Goal: Task Accomplishment & Management: Use online tool/utility

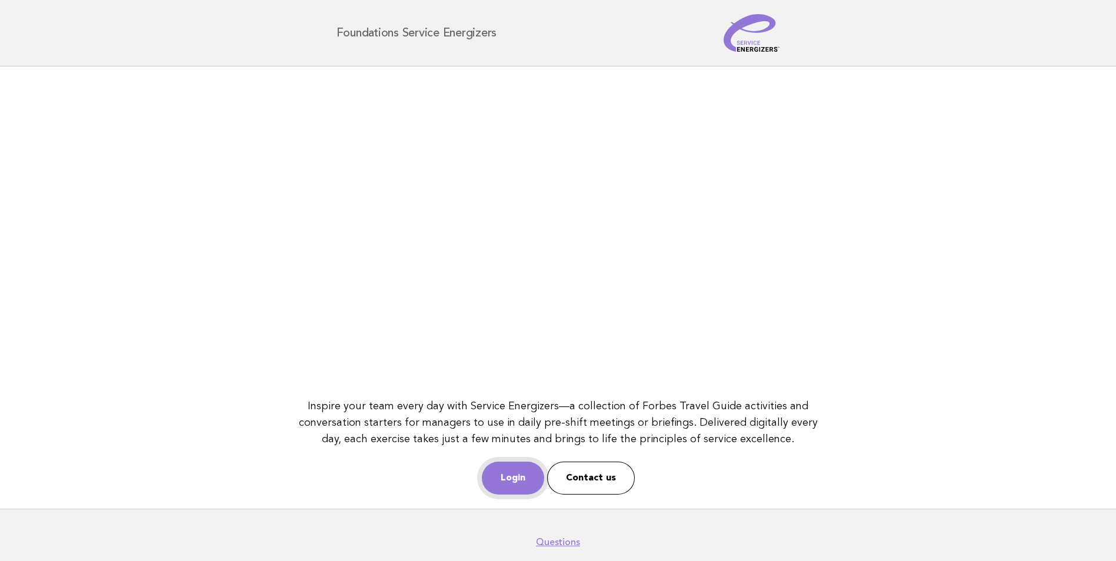
click at [514, 481] on link "Login" at bounding box center [513, 478] width 62 height 33
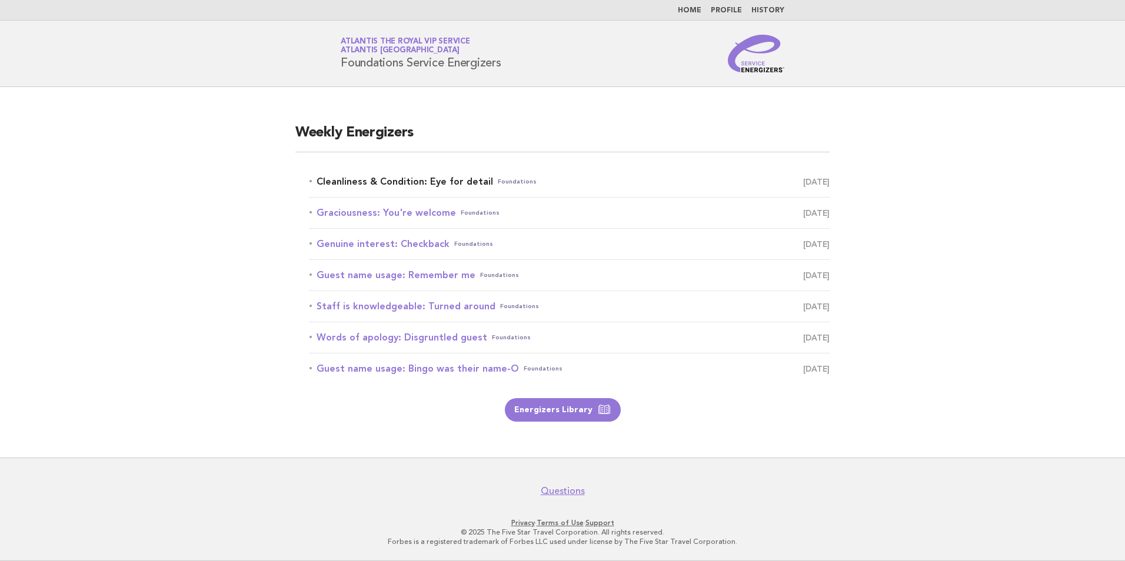
click at [437, 184] on link "Cleanliness & Condition: Eye for detail Foundations October 6" at bounding box center [570, 182] width 520 height 16
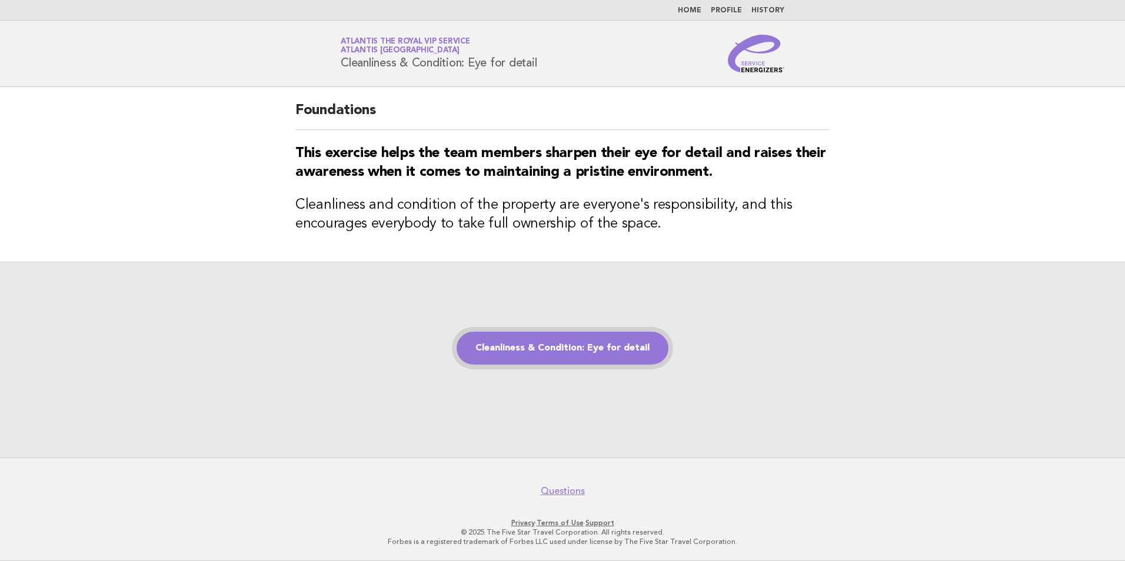
click at [513, 358] on link "Cleanliness & Condition: Eye for detail" at bounding box center [563, 348] width 212 height 33
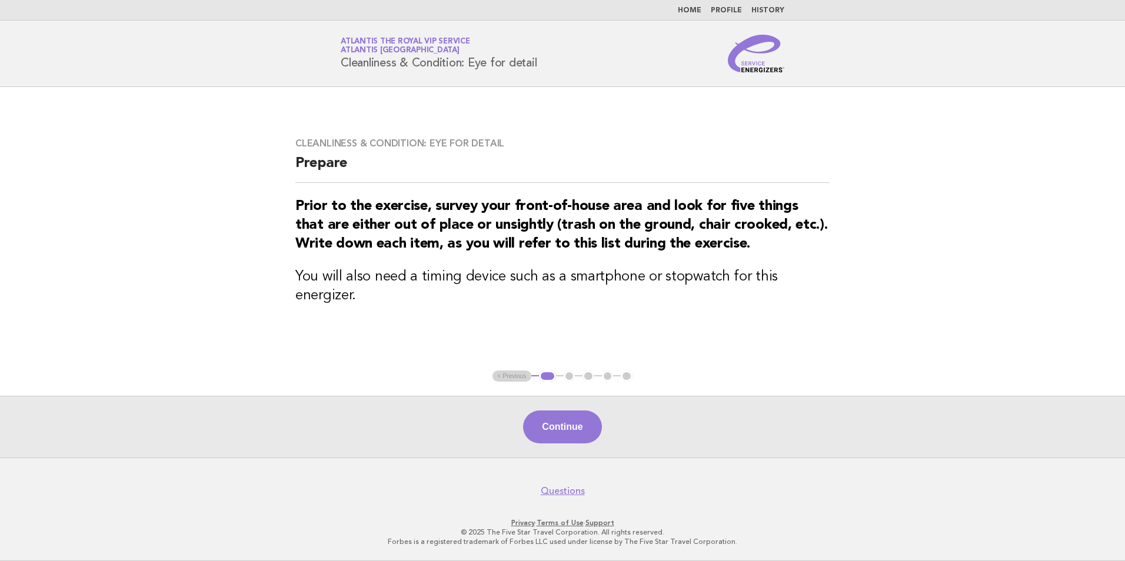
click at [910, 418] on div "Continue" at bounding box center [562, 427] width 1125 height 62
click at [546, 440] on button "Continue" at bounding box center [562, 427] width 78 height 33
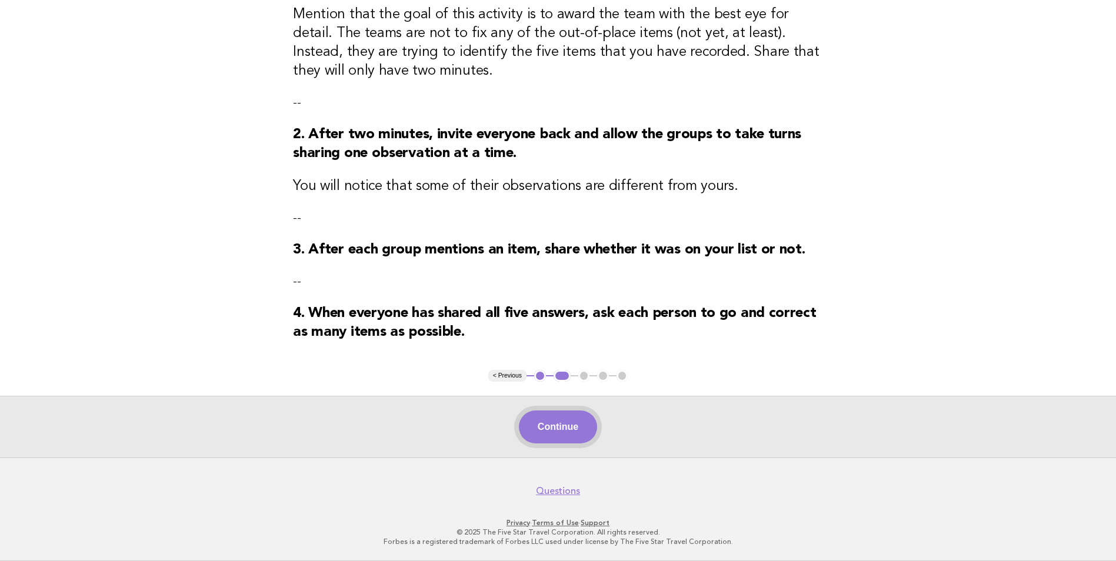
click at [551, 435] on button "Continue" at bounding box center [558, 427] width 78 height 33
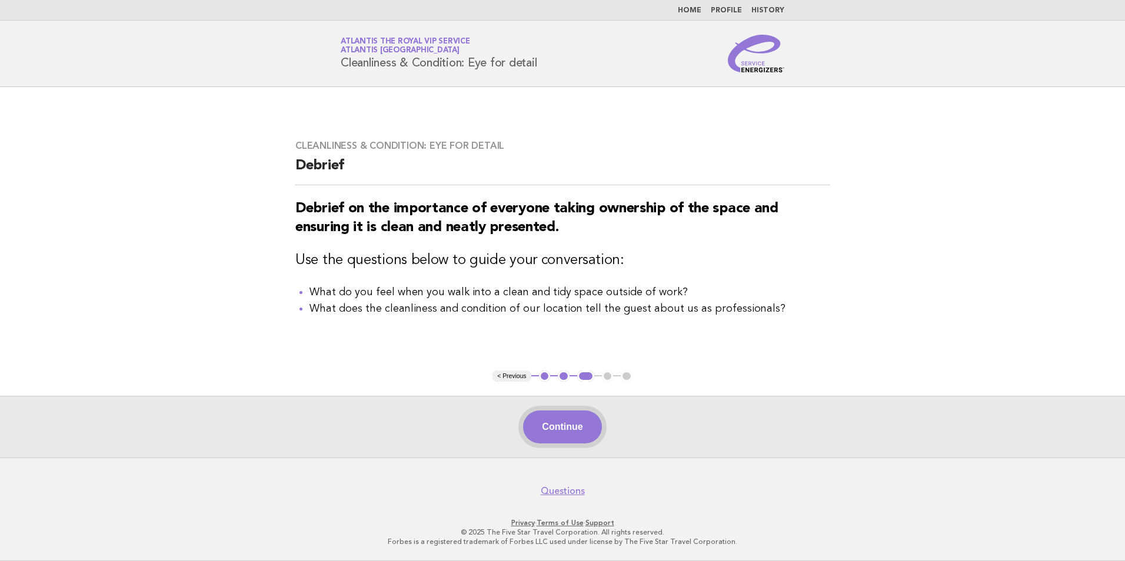
click at [569, 428] on button "Continue" at bounding box center [562, 427] width 78 height 33
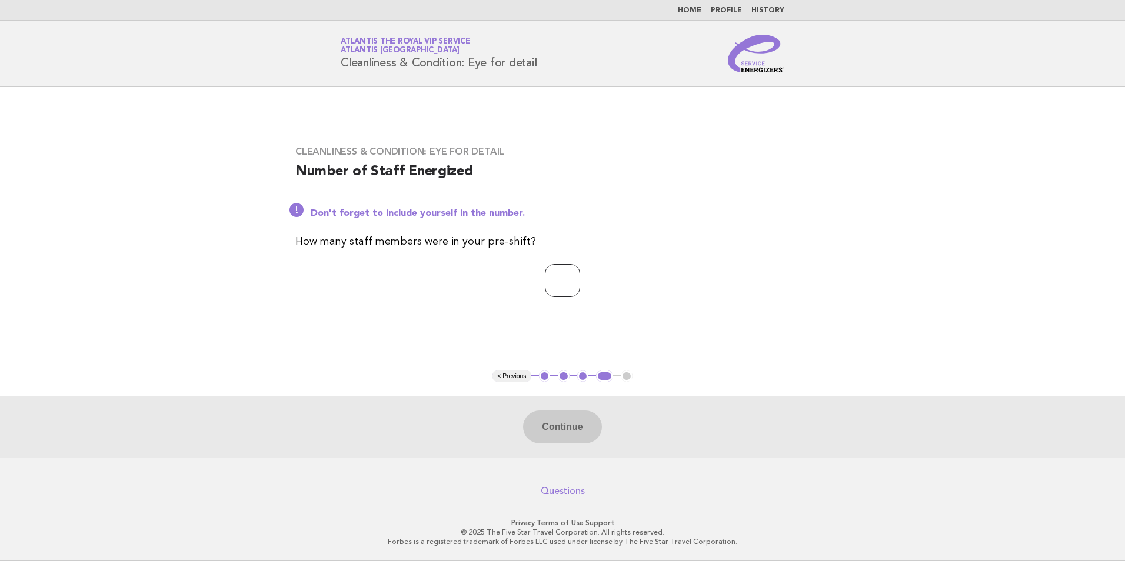
click at [556, 281] on input "number" at bounding box center [562, 280] width 35 height 33
type input "**"
click at [557, 440] on button "Continue" at bounding box center [562, 427] width 78 height 33
